Goal: Use online tool/utility

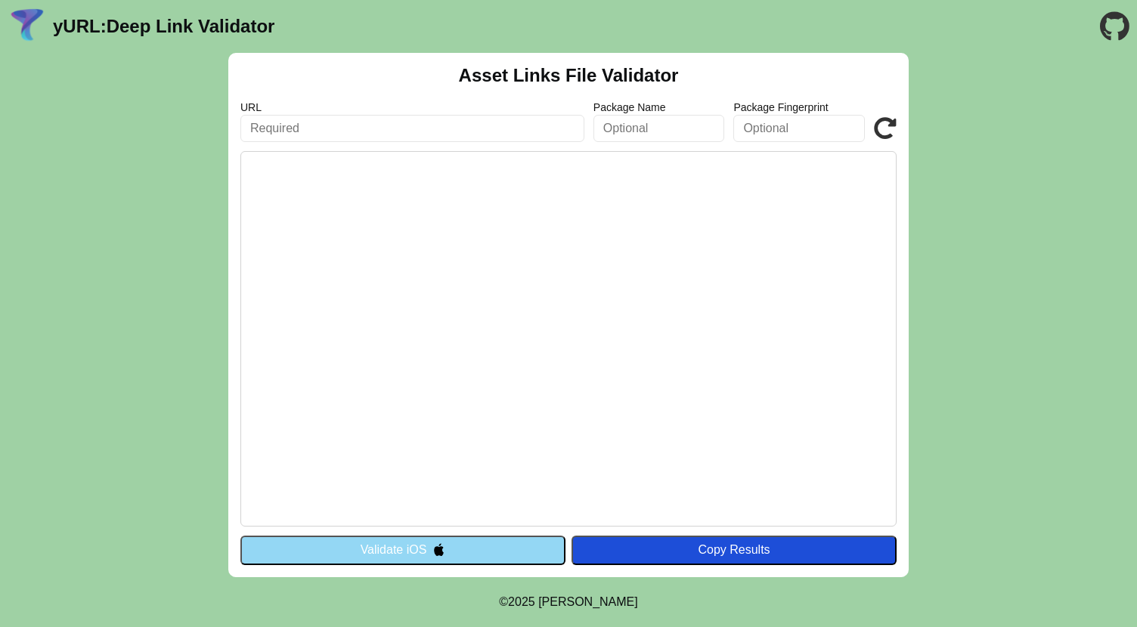
click at [436, 124] on input "text" at bounding box center [412, 128] width 344 height 27
paste input "[URL][DOMAIN_NAME]"
type input "[URL][DOMAIN_NAME]"
click at [888, 135] on icon at bounding box center [885, 128] width 23 height 23
click at [149, 379] on div "Asset Links File Validator URL https://api-sandbox.bankalbilad.com Package Name…" at bounding box center [568, 315] width 1137 height 525
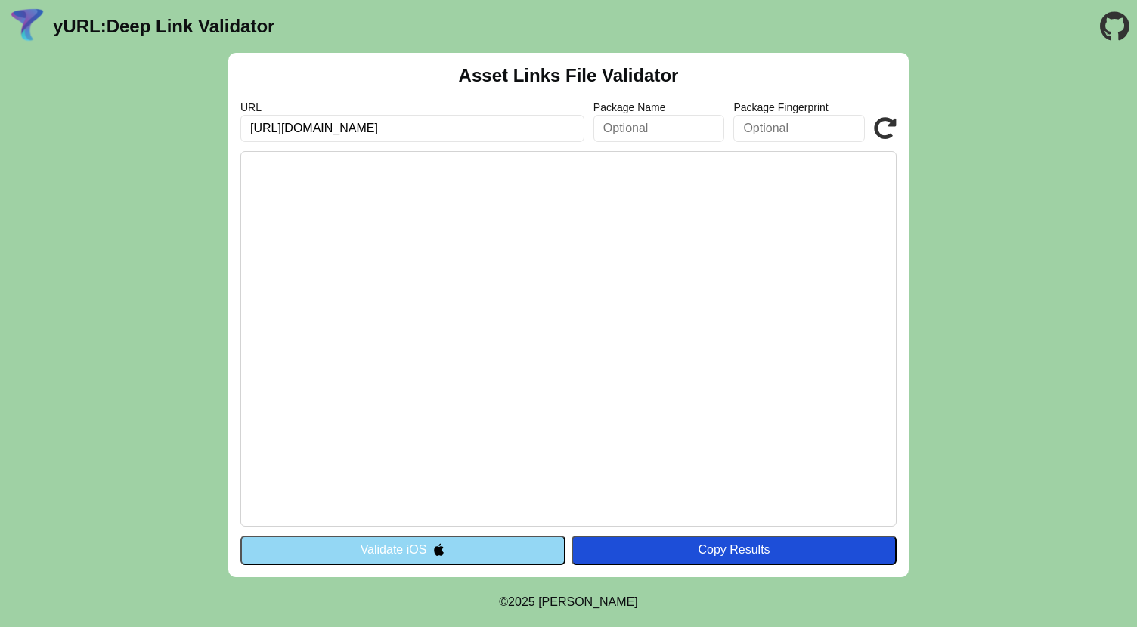
click at [510, 123] on input "[URL][DOMAIN_NAME]" at bounding box center [412, 128] width 344 height 27
click at [491, 133] on input "[URL][DOMAIN_NAME]" at bounding box center [412, 128] width 344 height 27
click at [892, 130] on icon at bounding box center [885, 128] width 23 height 23
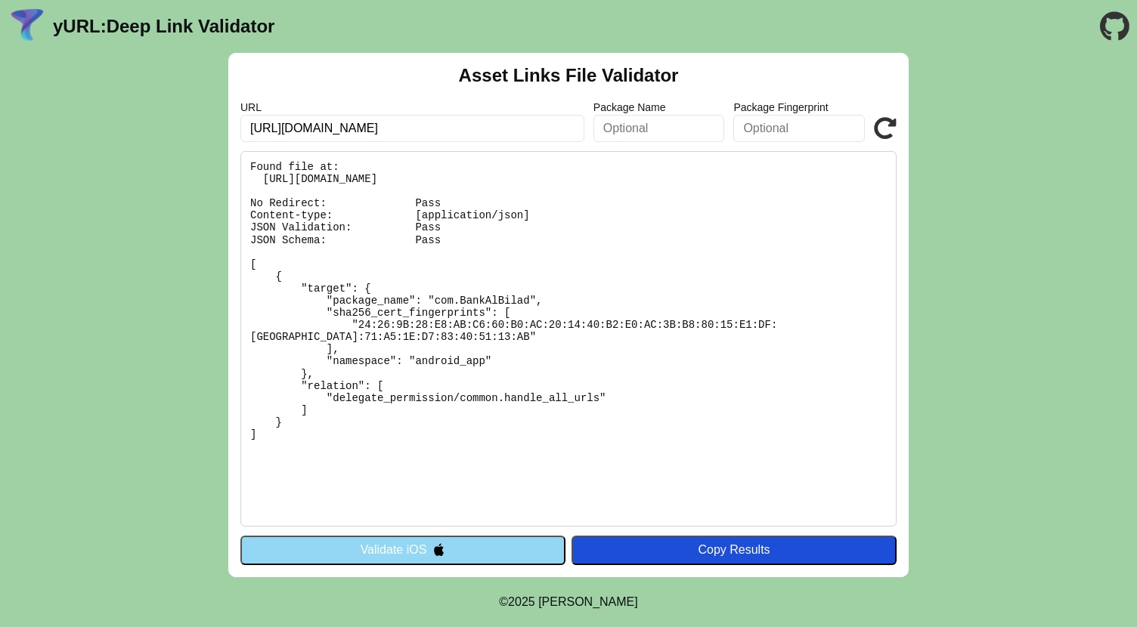
click at [528, 131] on input "[URL][DOMAIN_NAME]" at bounding box center [412, 128] width 344 height 27
paste input "rob-authtest"
type input "[URL][DOMAIN_NAME]"
click at [888, 129] on icon at bounding box center [885, 128] width 23 height 23
drag, startPoint x: 264, startPoint y: 178, endPoint x: 664, endPoint y: 178, distance: 399.9
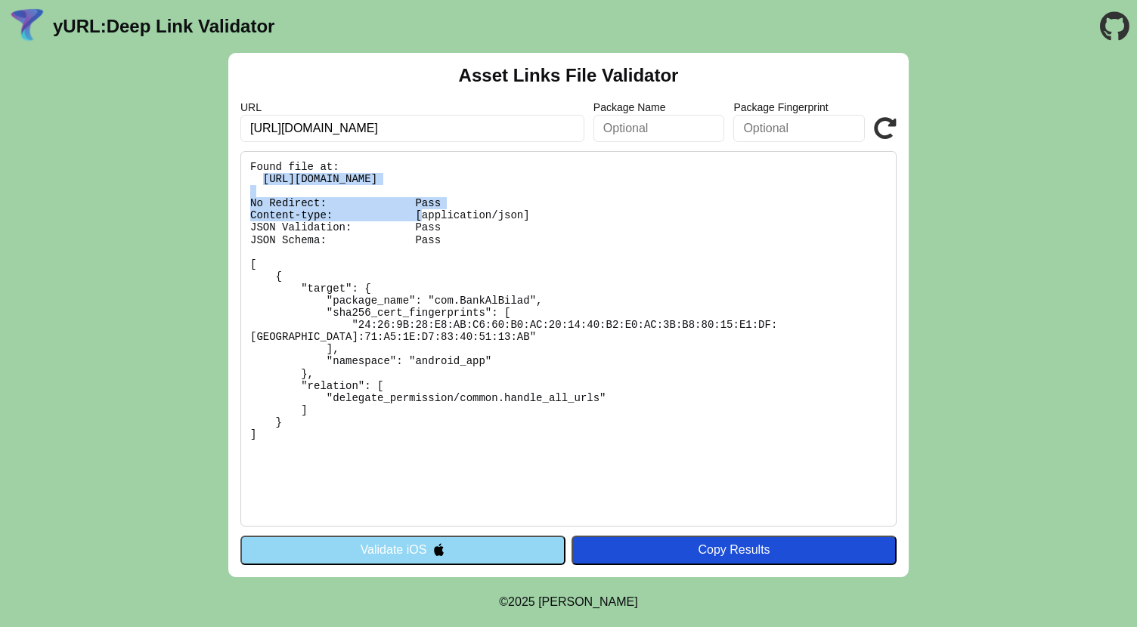
click at [664, 178] on pre "Found file at: [URL][DOMAIN_NAME] No Redirect: Pass Content-type: [application/…" at bounding box center [568, 339] width 656 height 376
copy pre "https://api-sandbox.bankalbilad.com/.well-known/assetlinks.json"
click at [1021, 311] on div "Asset Links File Validator URL https://api-sandbox.bankalbilad.com Package Name…" at bounding box center [568, 315] width 1137 height 525
click at [352, 128] on input "https://api-sandbox.bankalbilad.com" at bounding box center [412, 128] width 344 height 27
type input "https://rob-authtest.bankalbilad.com"
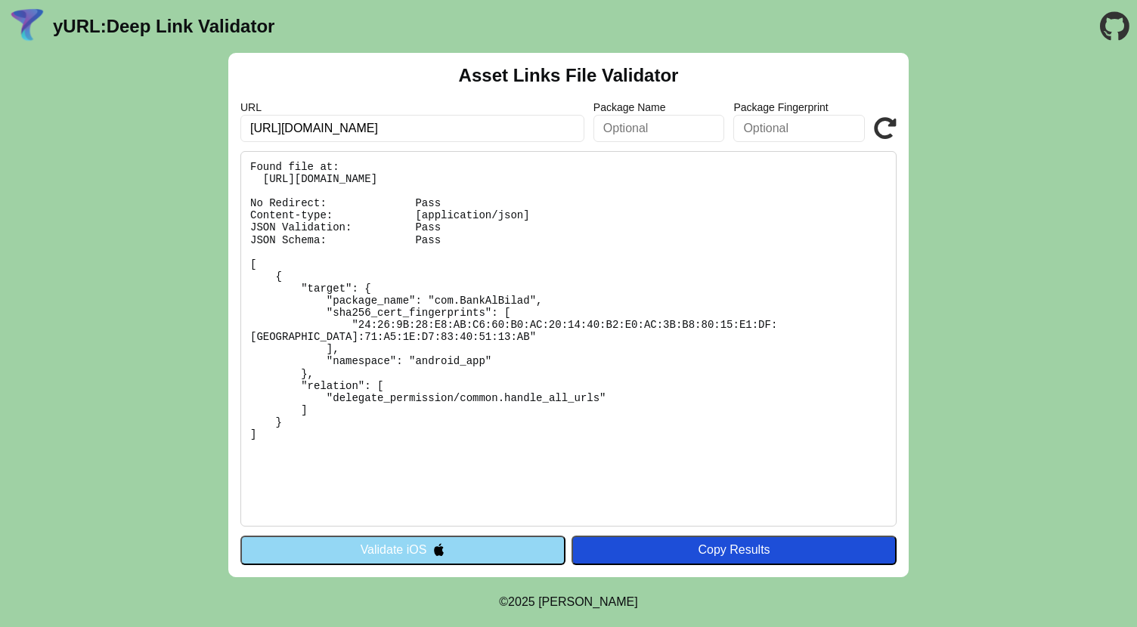
click at [891, 127] on icon at bounding box center [885, 128] width 23 height 23
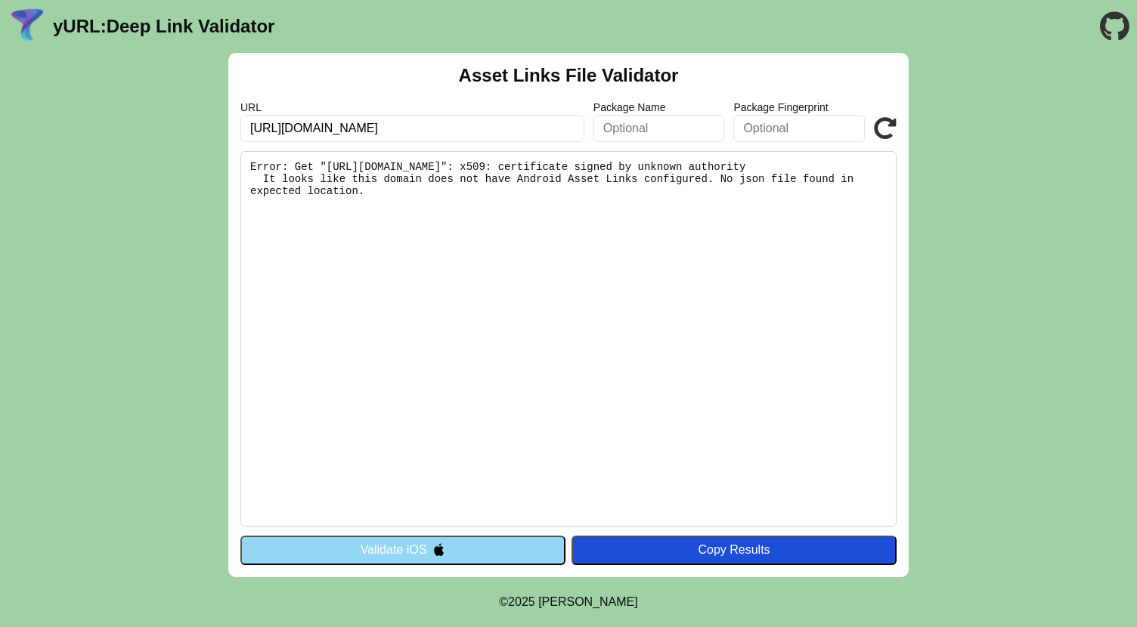
click at [524, 132] on input "https://rob-authtest.bankalbilad.com" at bounding box center [412, 128] width 344 height 27
type input "[URL][DOMAIN_NAME]"
click at [888, 125] on icon at bounding box center [885, 128] width 23 height 23
click at [352, 132] on input "[URL][DOMAIN_NAME]" at bounding box center [412, 128] width 344 height 27
click at [621, 386] on pre "Error: Get "[URL][DOMAIN_NAME]": x509: certificate signed by unknown authority …" at bounding box center [568, 339] width 656 height 376
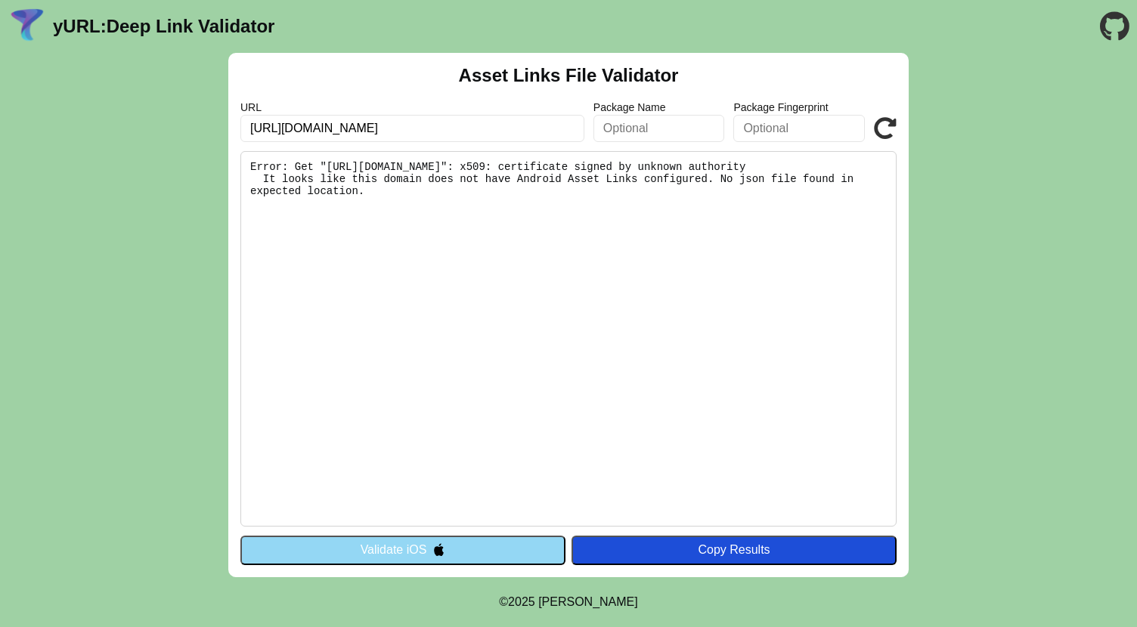
click at [1060, 311] on div "Asset Links File Validator URL [URL][DOMAIN_NAME] Package Name Package Fingerpr…" at bounding box center [568, 315] width 1137 height 525
